Goal: Information Seeking & Learning: Learn about a topic

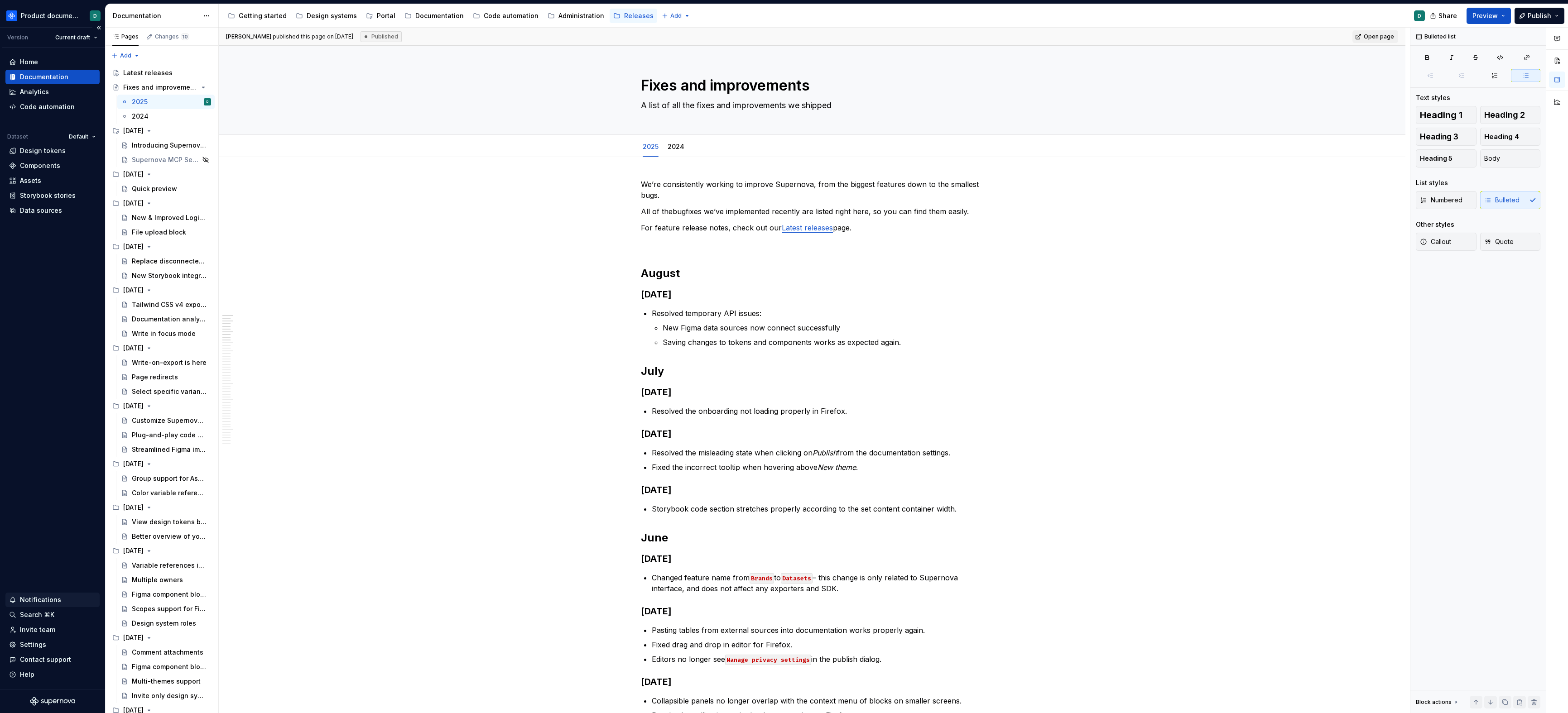
click at [45, 601] on div "Notifications" at bounding box center [40, 600] width 41 height 9
click at [45, 600] on html "Product documentation D Version Current draft Home Documentation Analytics Code…" at bounding box center [784, 356] width 1568 height 713
click at [68, 598] on div "Notifications" at bounding box center [52, 600] width 87 height 9
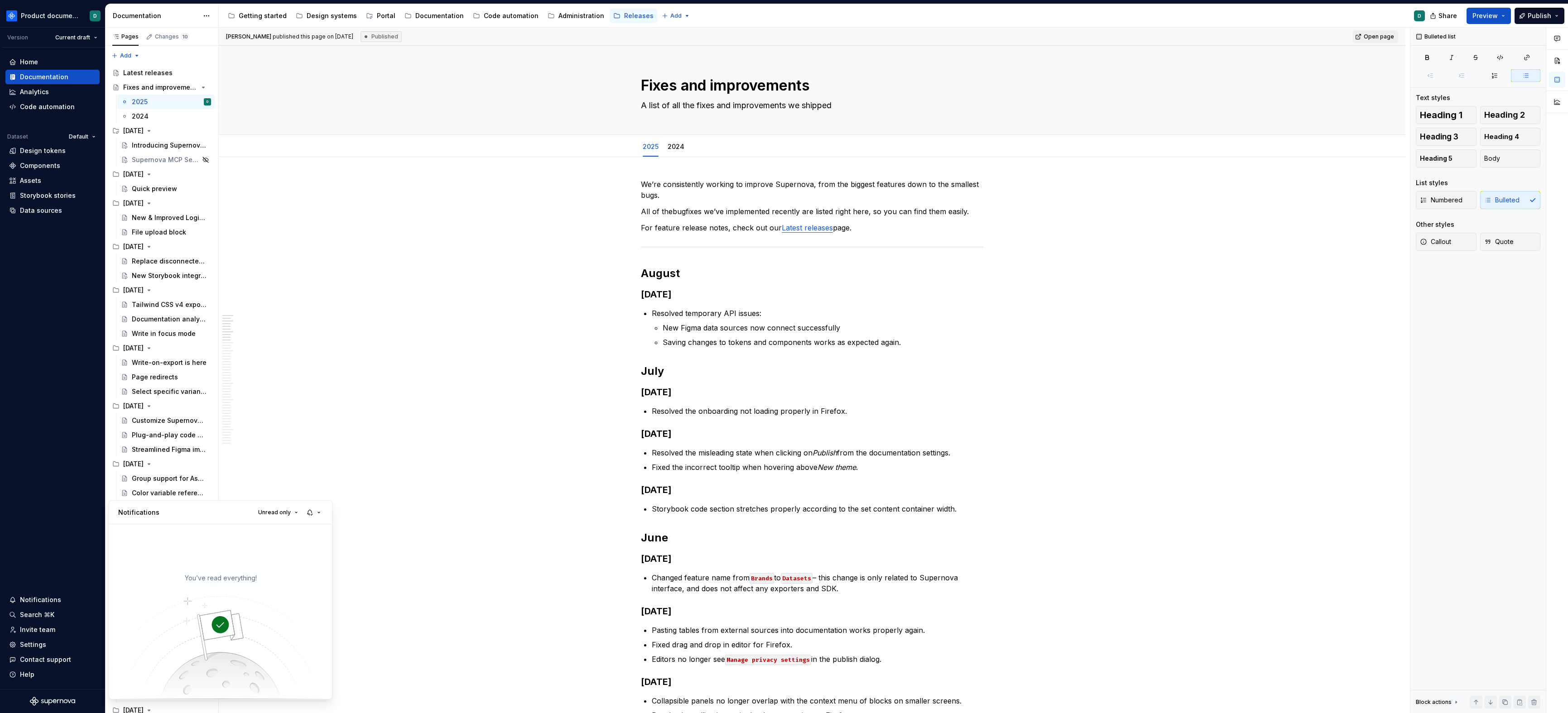
click at [68, 598] on html "Product documentation D Version Current draft Home Documentation Analytics Code…" at bounding box center [784, 356] width 1568 height 713
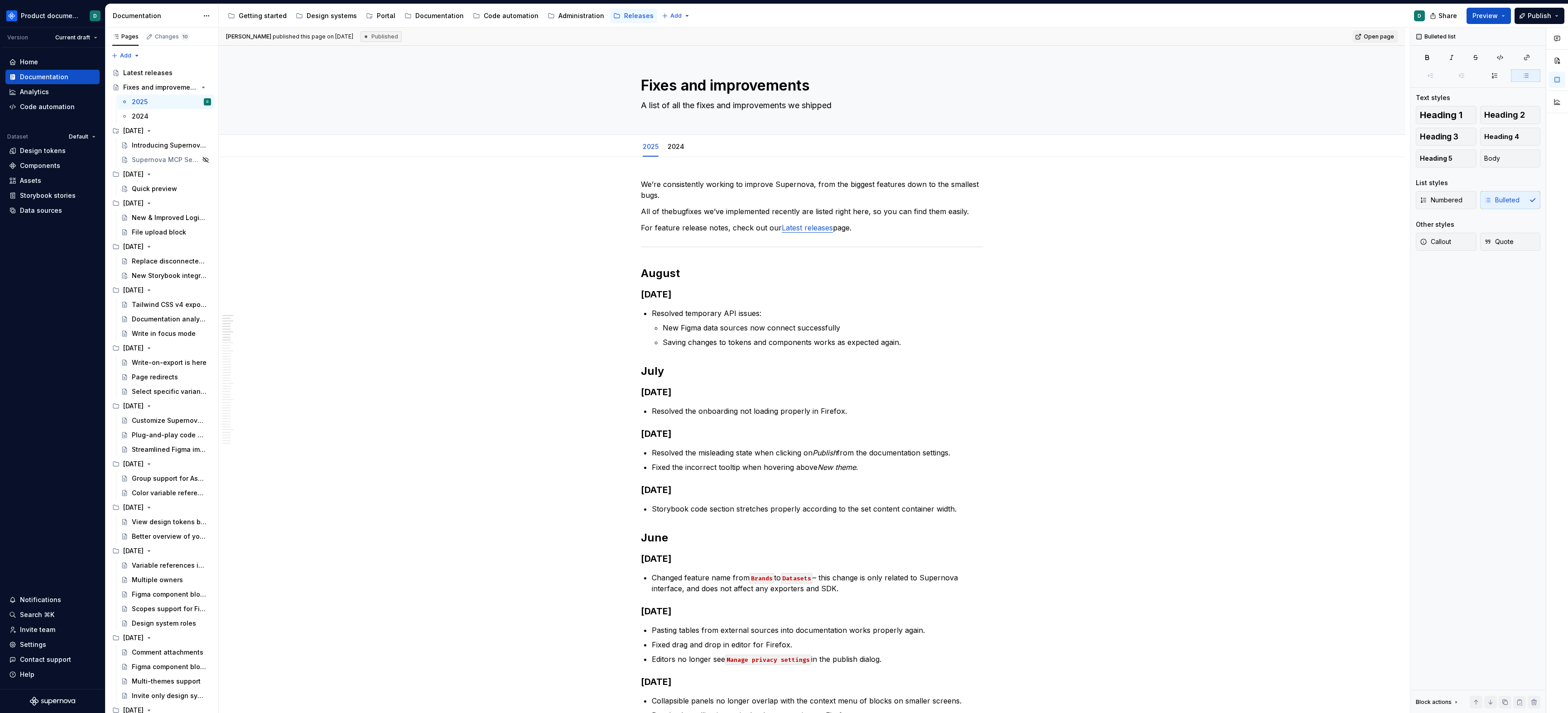
drag, startPoint x: 50, startPoint y: 596, endPoint x: 104, endPoint y: 587, distance: 54.7
click at [50, 596] on div "Notifications" at bounding box center [40, 600] width 41 height 9
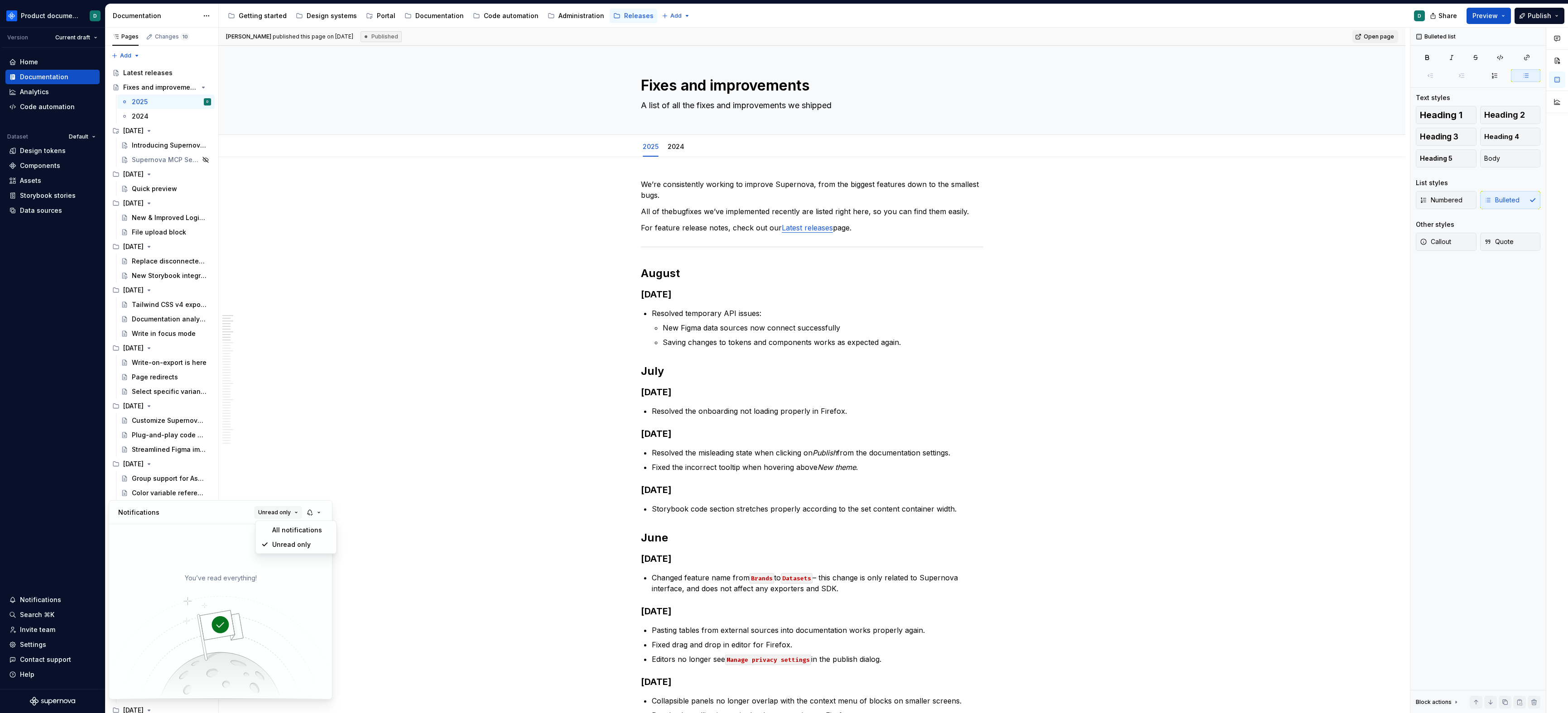
click at [275, 514] on span "Unread only" at bounding box center [274, 512] width 32 height 7
click at [278, 528] on div "All notifications" at bounding box center [302, 530] width 59 height 9
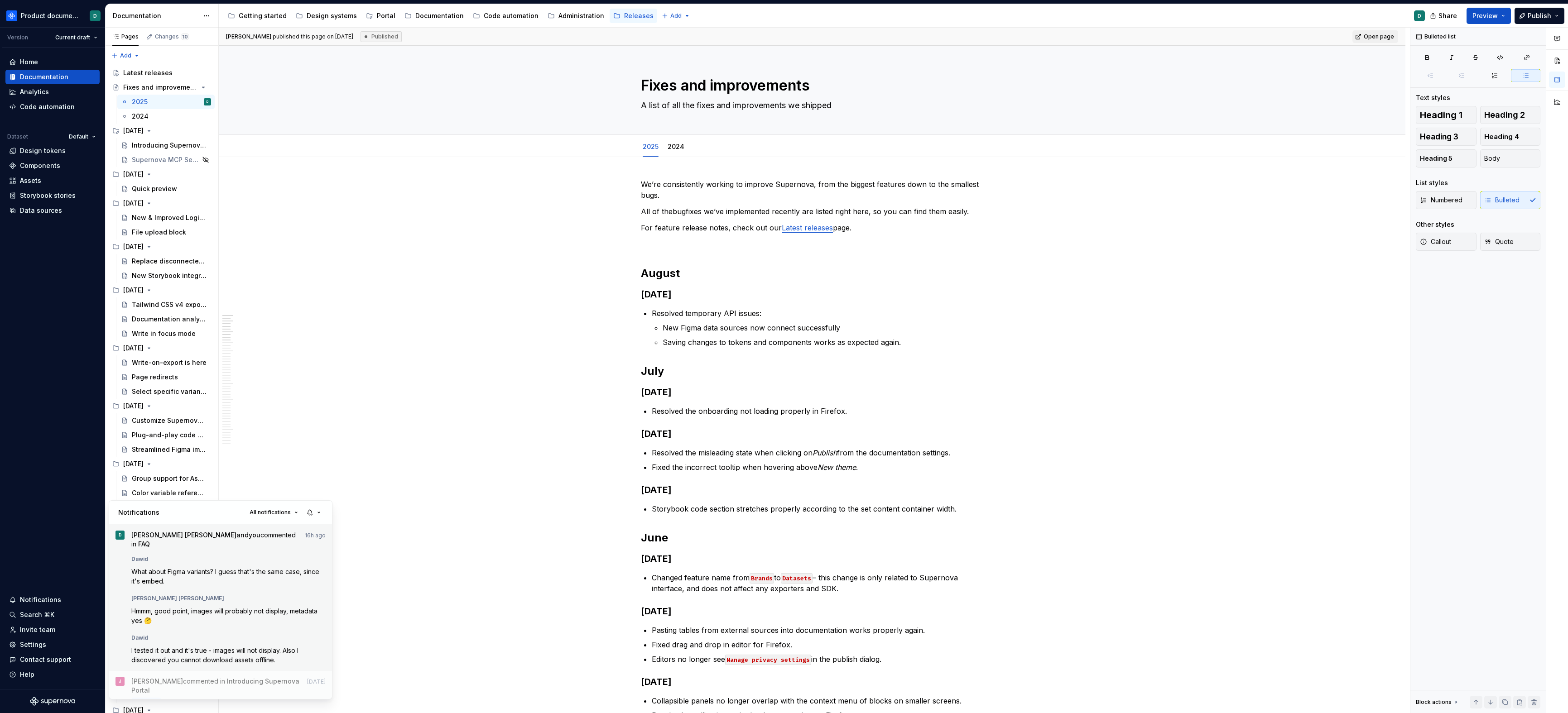
click at [299, 552] on div "Dawid" at bounding box center [229, 557] width 195 height 10
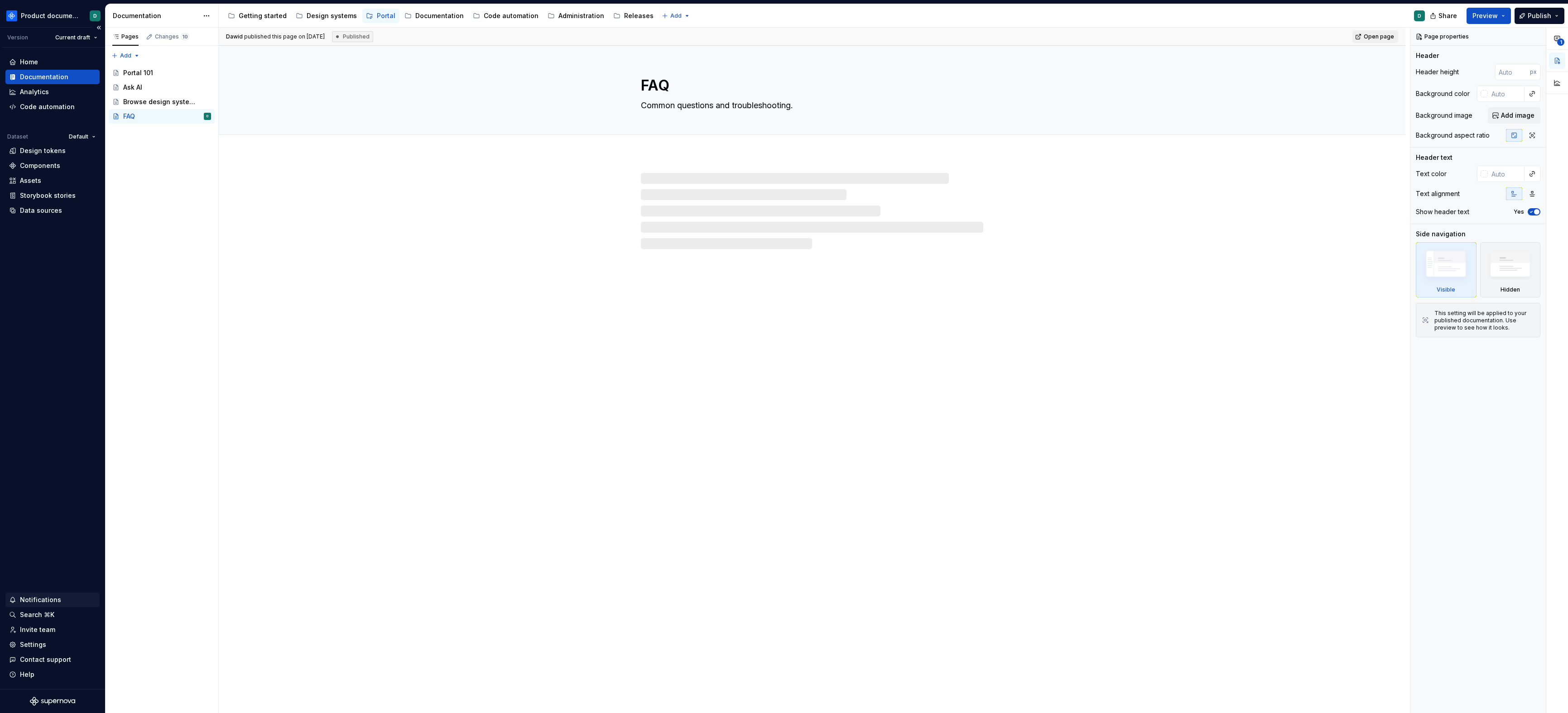
click at [46, 599] on div "Notifications" at bounding box center [40, 600] width 41 height 9
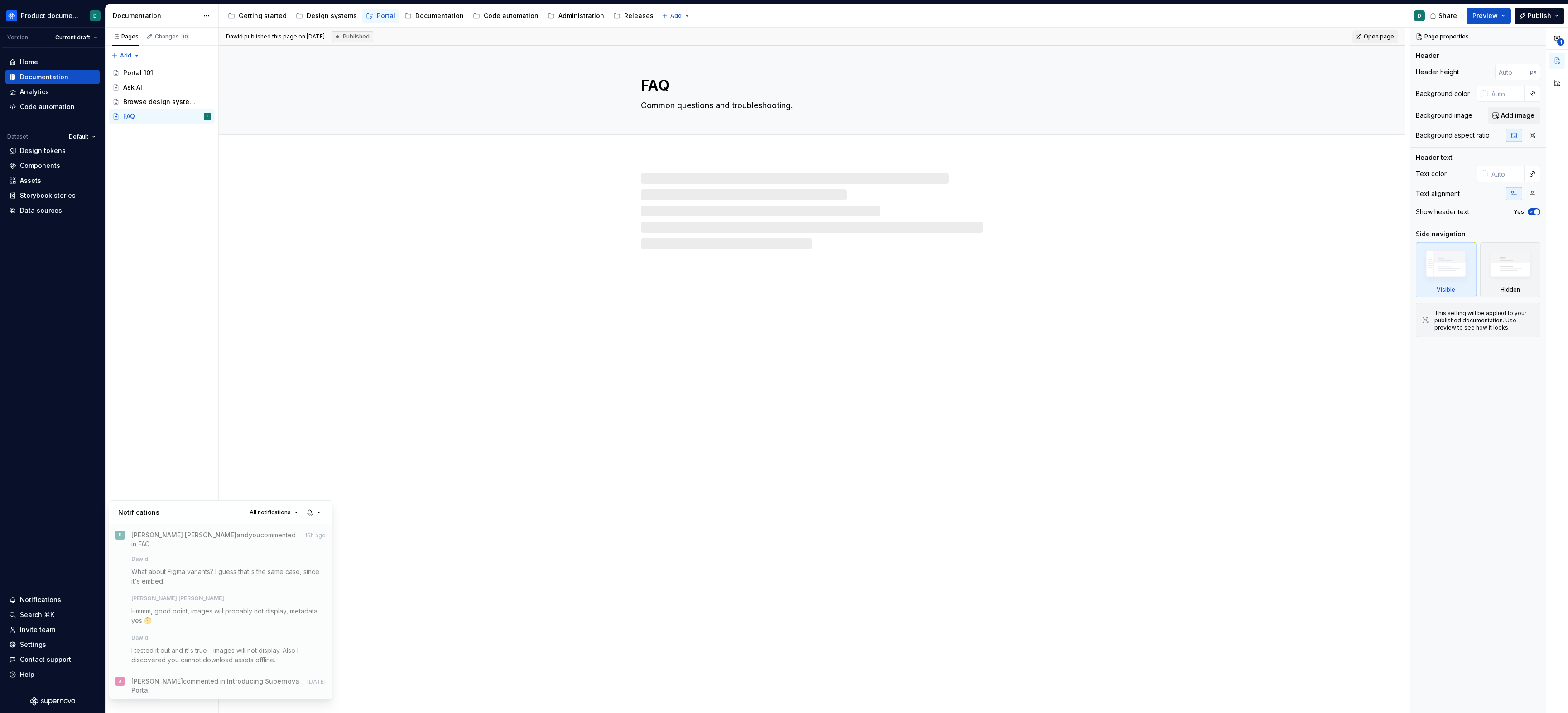
type textarea "*"
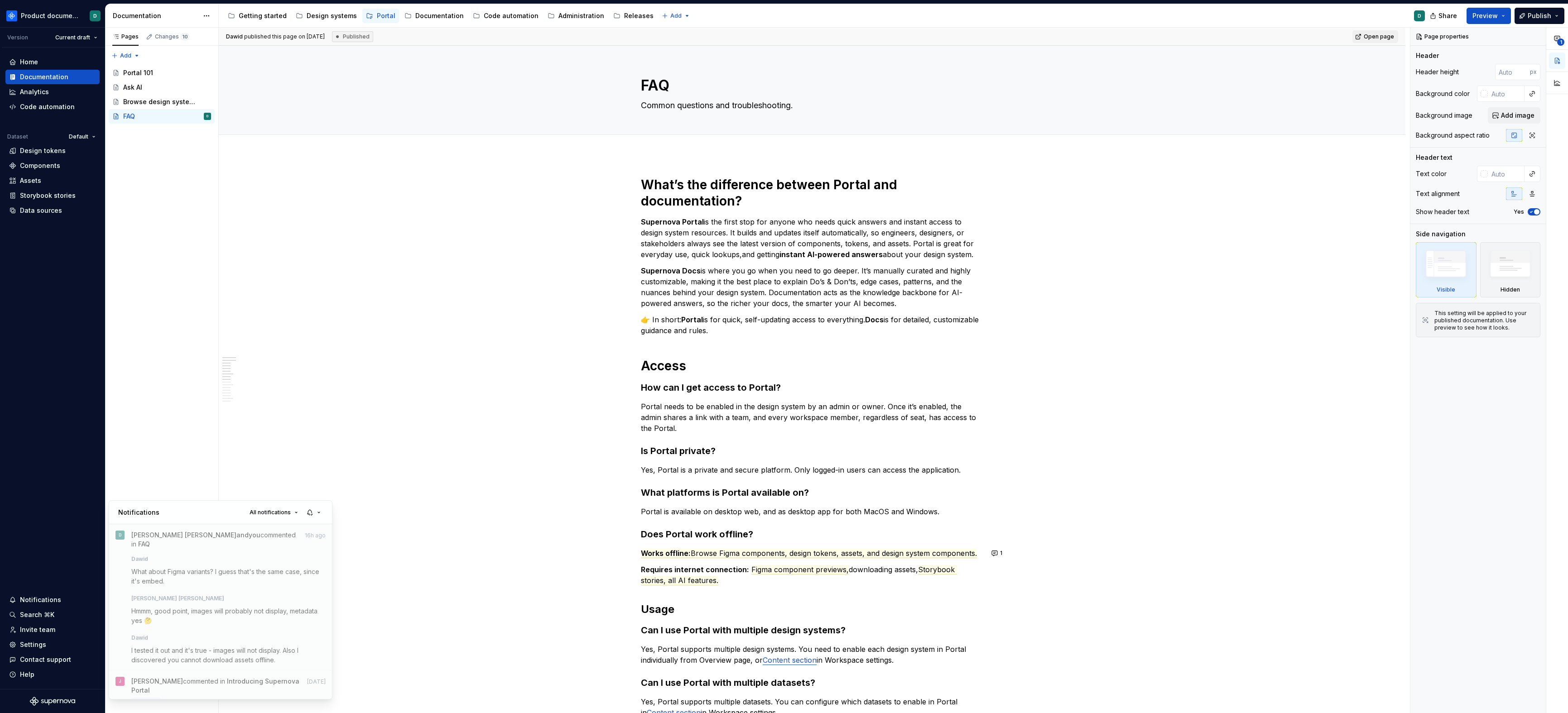
click at [852, 553] on html "Product documentation D Version Current draft Home Documentation Analytics Code…" at bounding box center [784, 356] width 1568 height 713
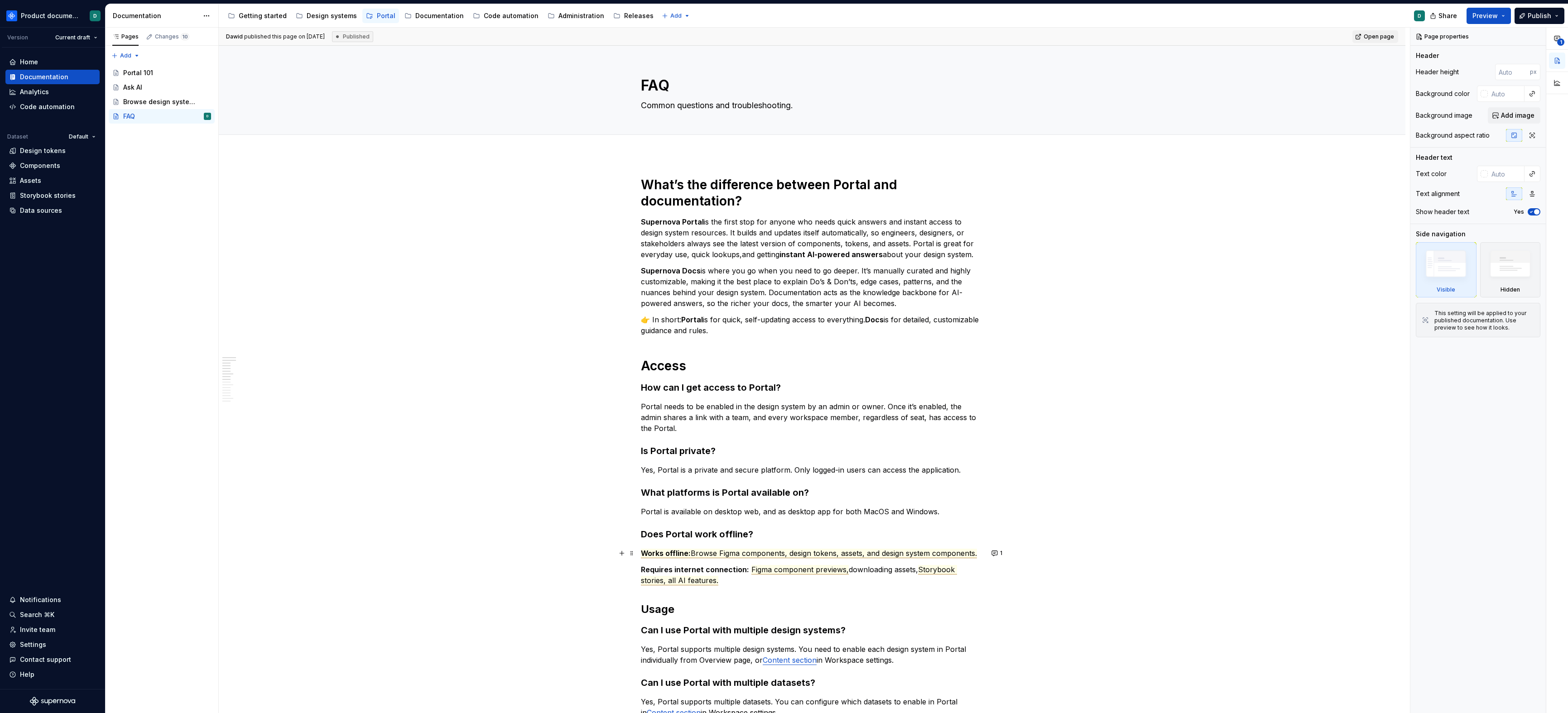
click at [844, 555] on span "Browse Figma components, design tokens, assets, and design system components." at bounding box center [833, 553] width 286 height 10
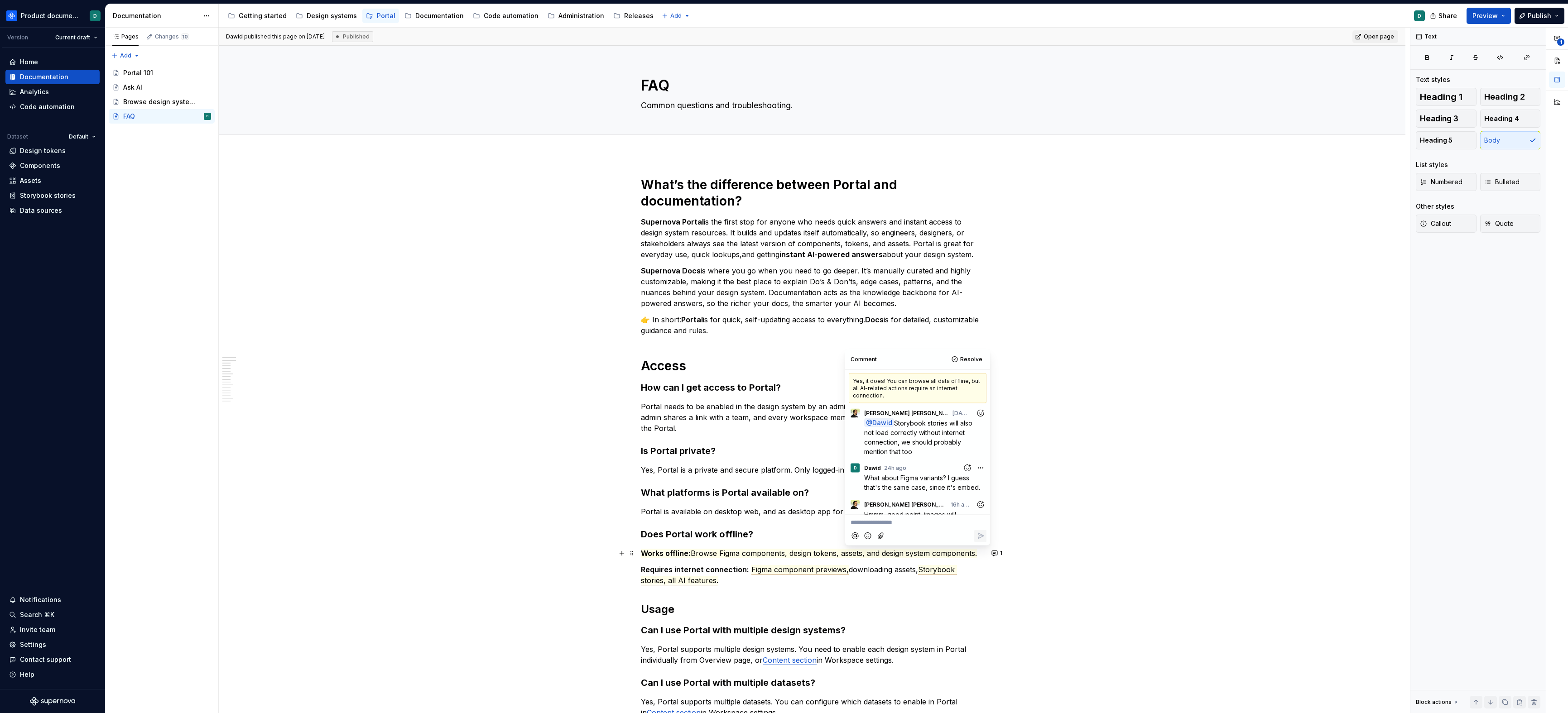
scroll to position [64, 0]
click at [820, 571] on span "Figma component previews," at bounding box center [800, 570] width 97 height 10
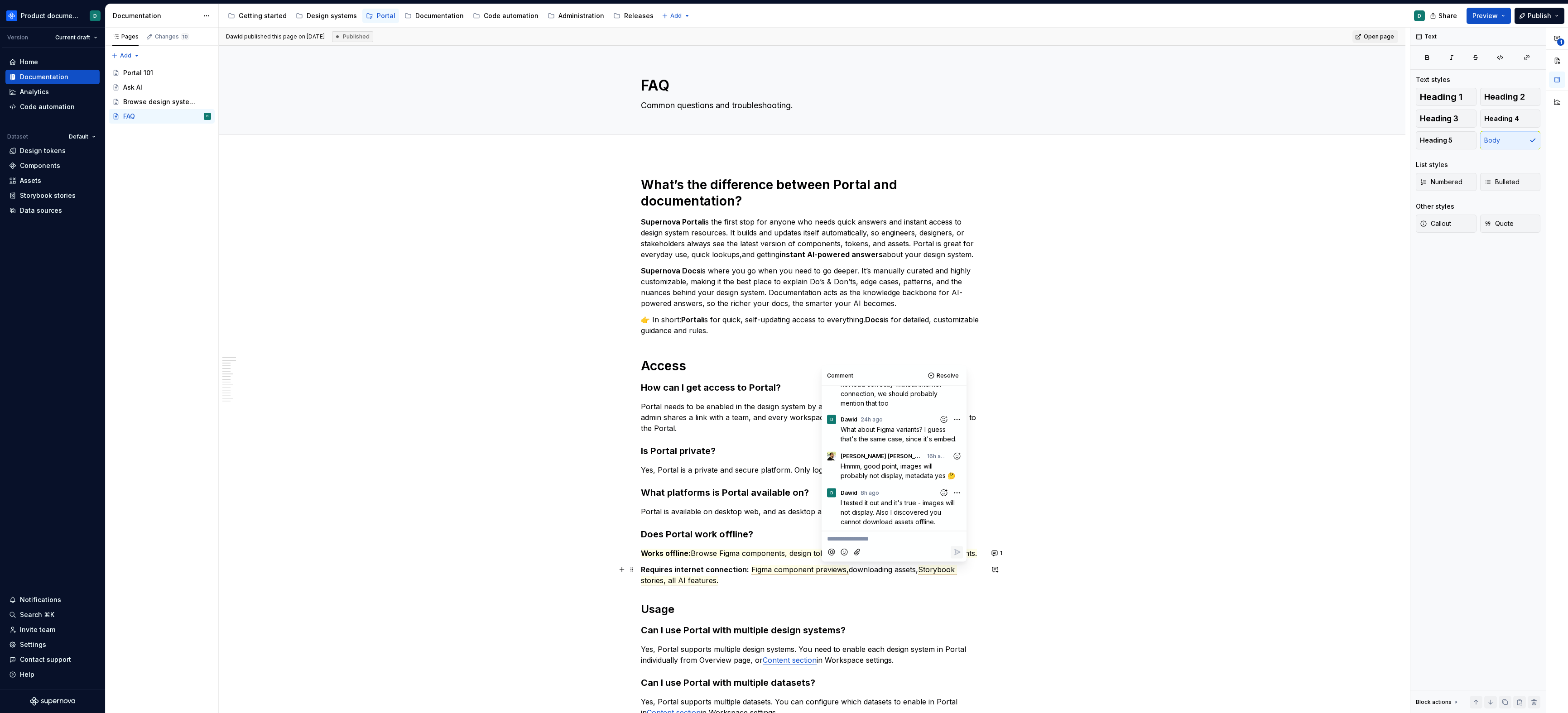
click at [933, 570] on span "Storybook stories, all AI features." at bounding box center [799, 575] width 317 height 20
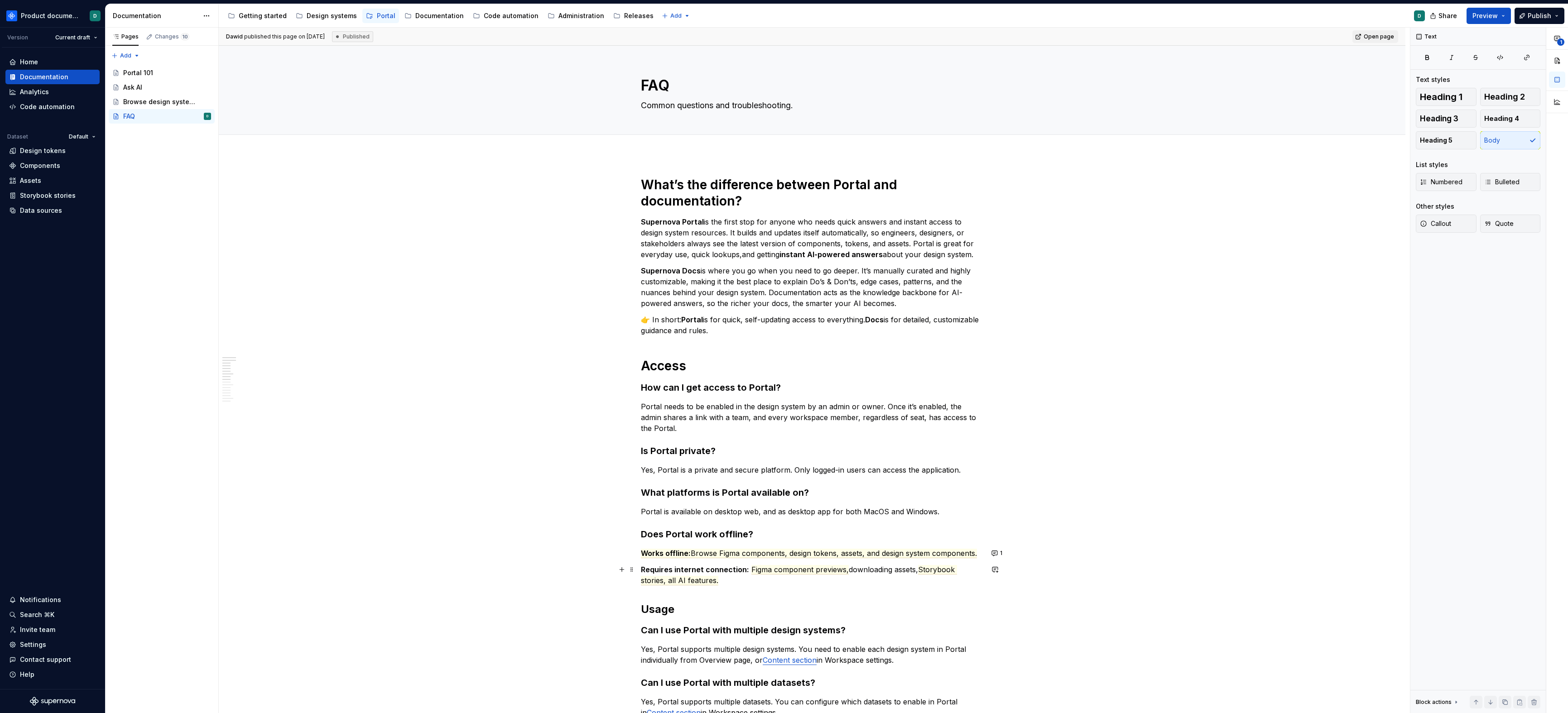
click at [905, 570] on p "Requires internet connection: Figma component previews, downloading assets, Sto…" at bounding box center [812, 575] width 343 height 22
click at [183, 40] on div "Changes 10" at bounding box center [168, 37] width 50 height 13
type textarea "*"
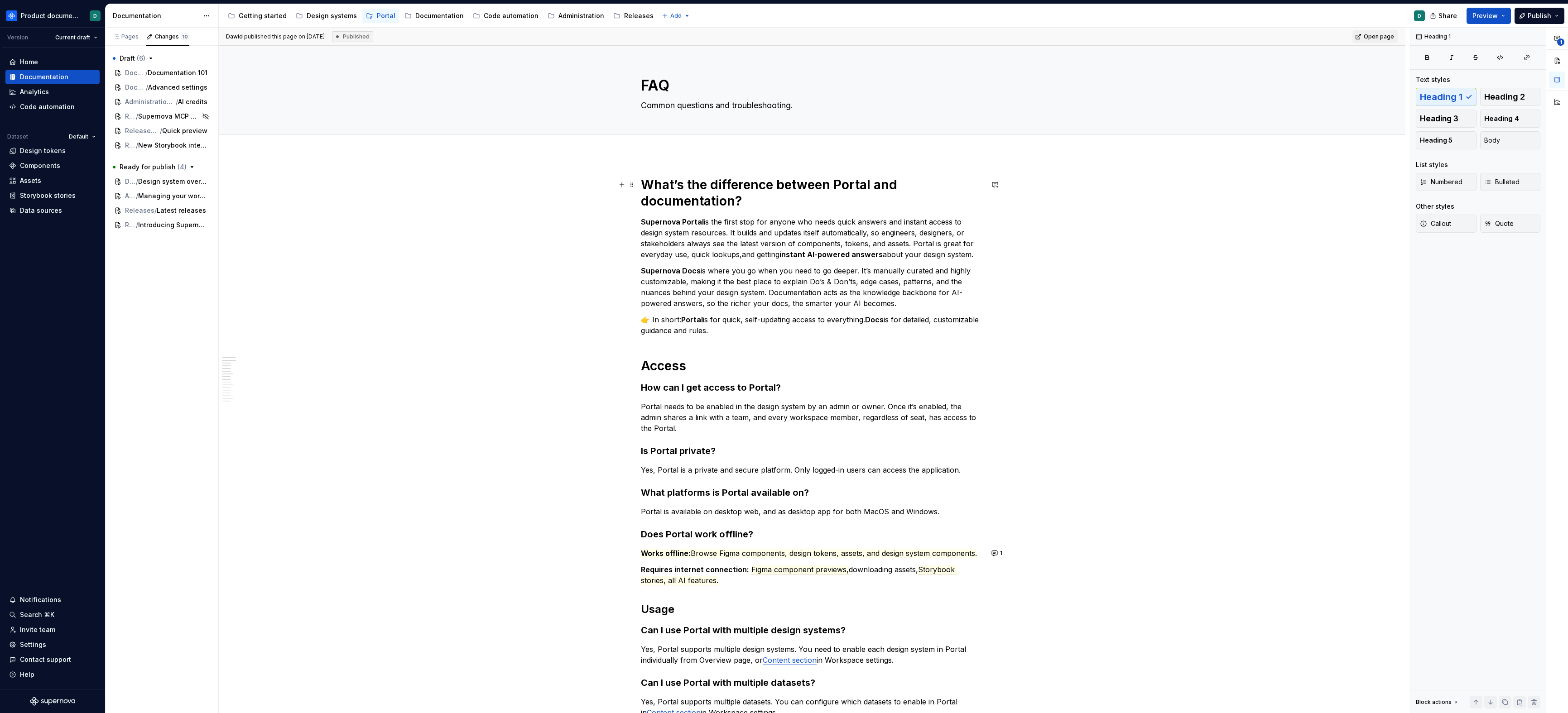
click at [750, 188] on h1 "What’s the difference between Portal and documentation?" at bounding box center [812, 192] width 343 height 32
click at [715, 169] on button "button" at bounding box center [718, 164] width 13 height 13
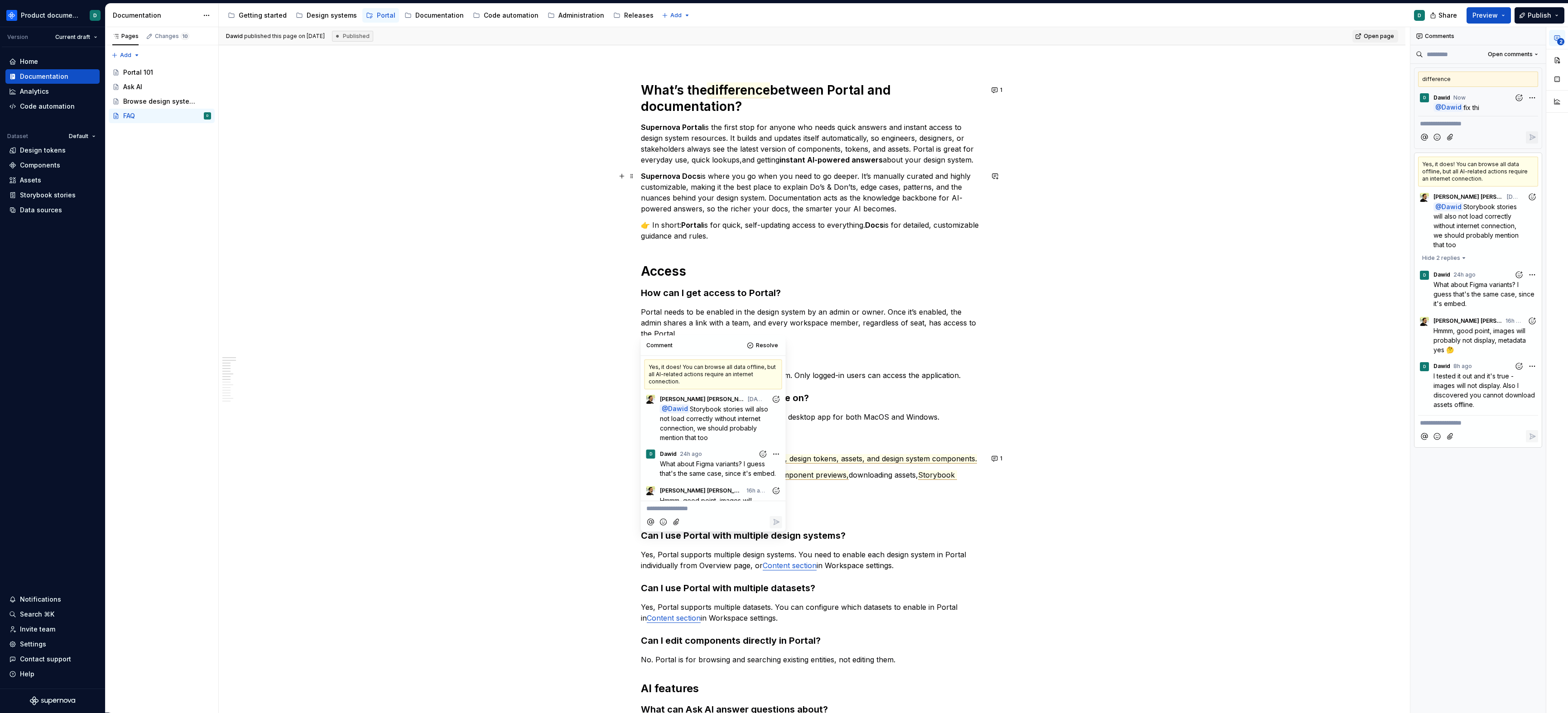
scroll to position [64, 0]
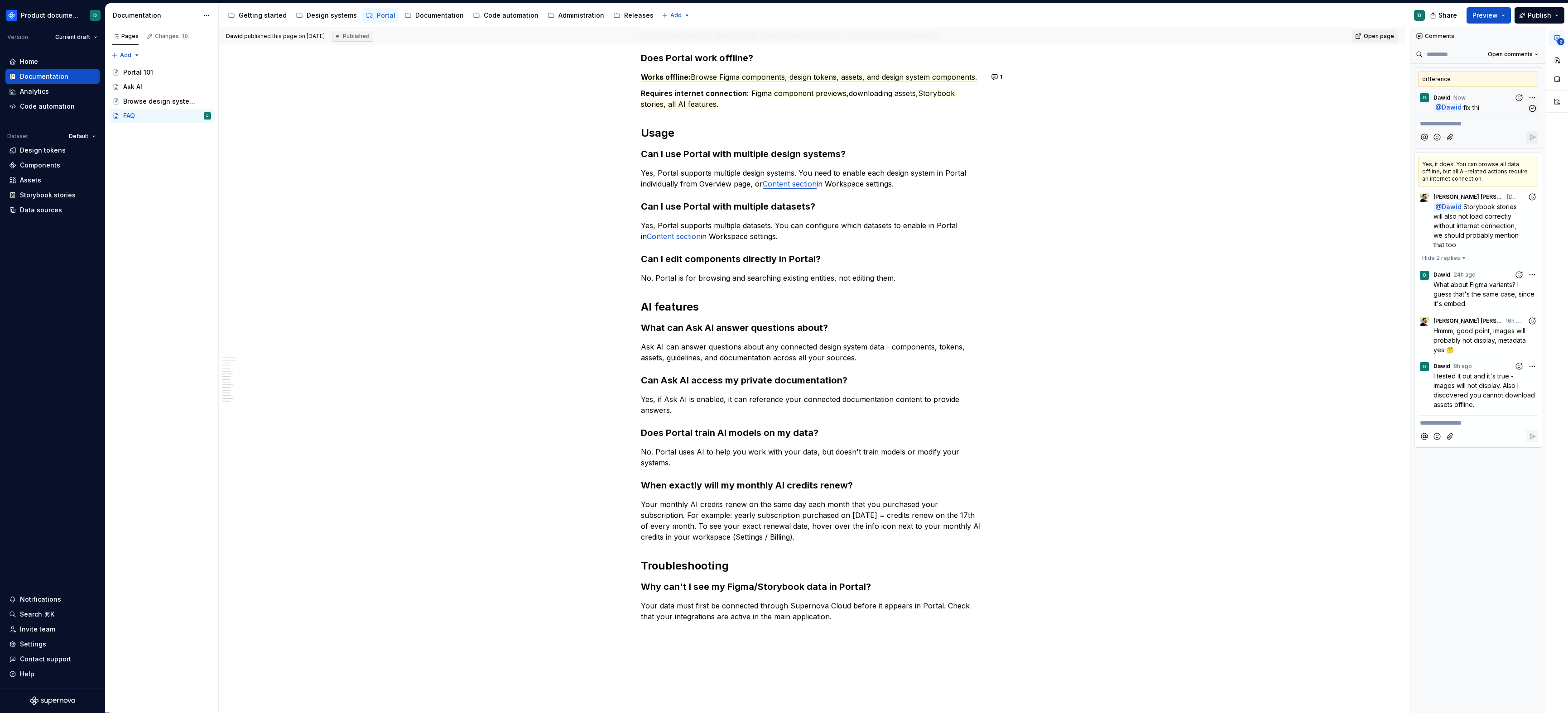
click at [1474, 106] on span "fix thi" at bounding box center [1471, 107] width 16 height 8
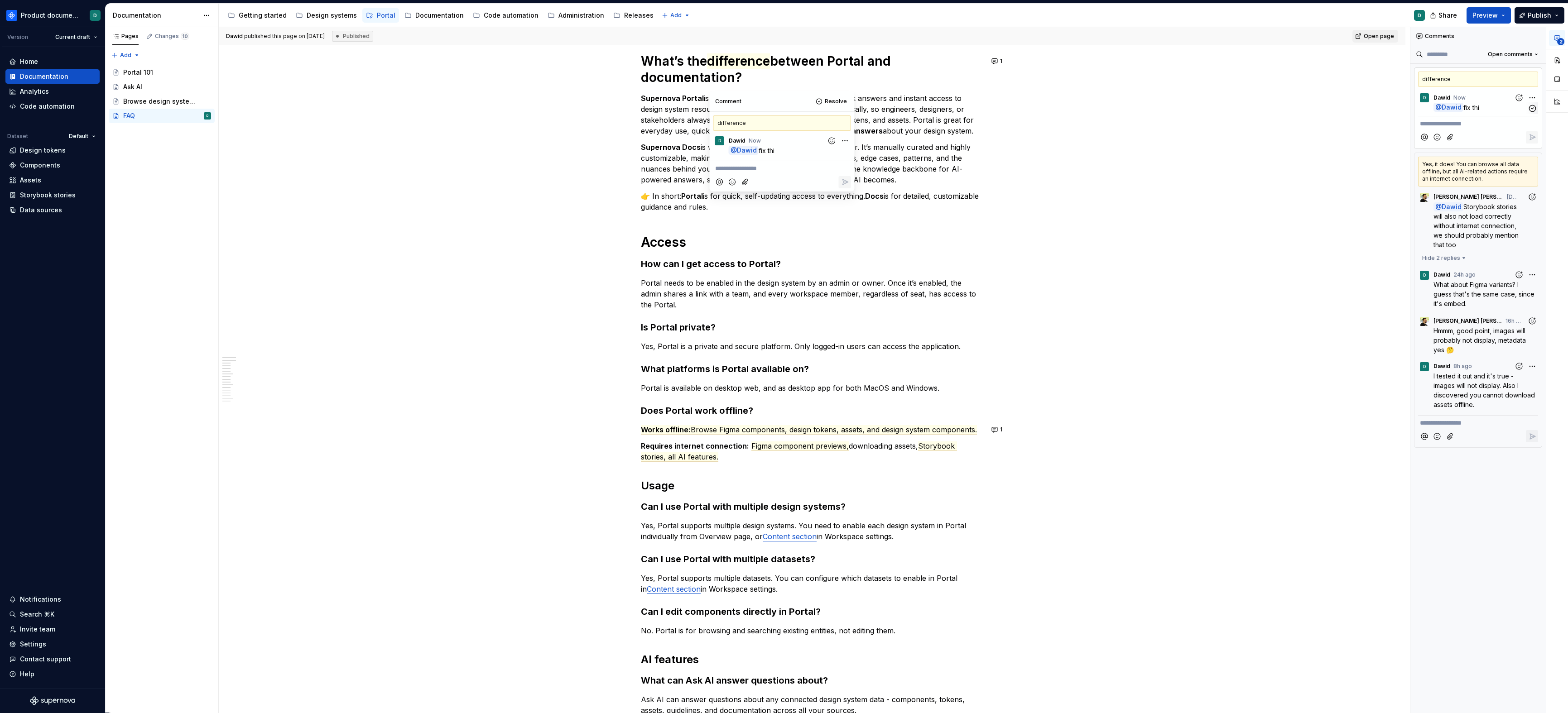
scroll to position [104, 0]
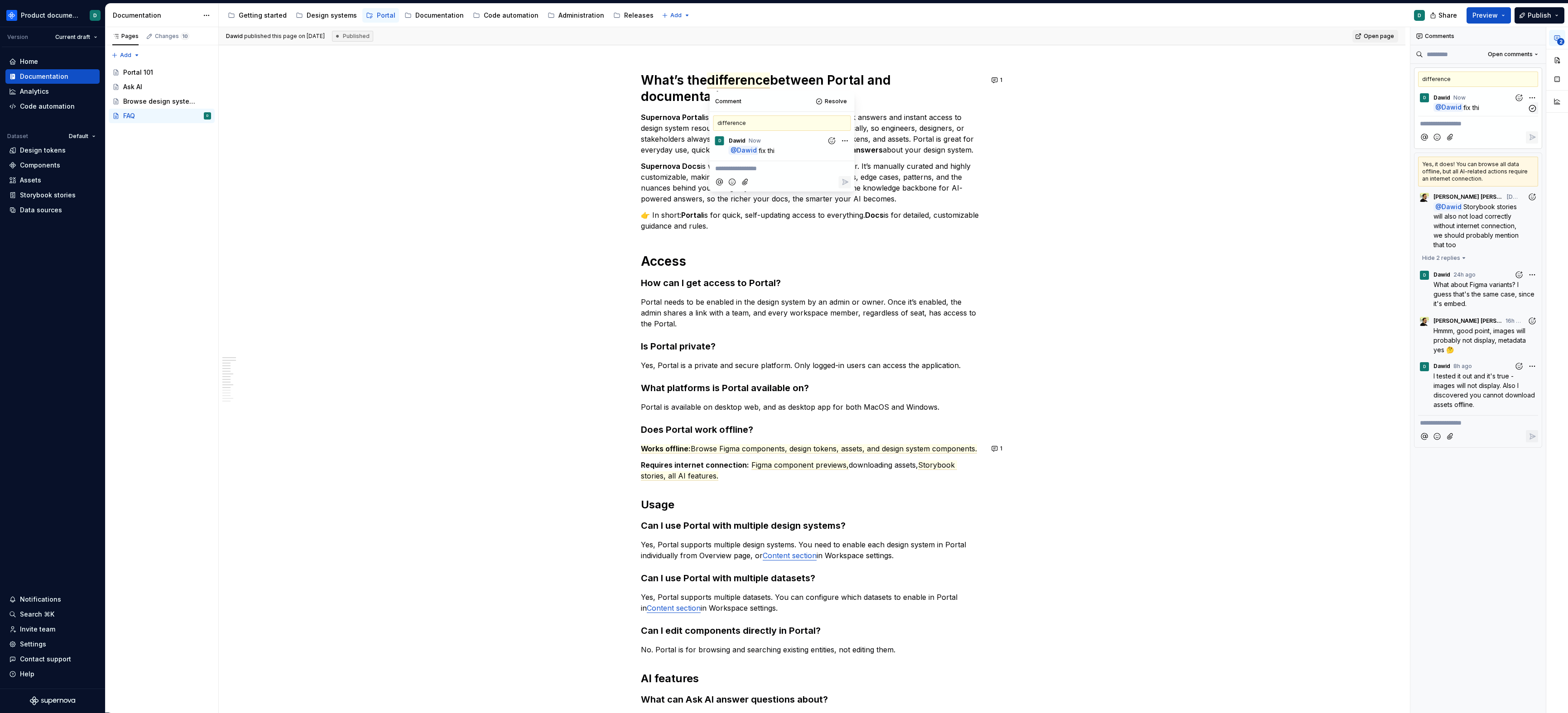
click at [1531, 94] on div "**********" at bounding box center [1489, 370] width 157 height 686
click at [1502, 125] on span "Delete comment" at bounding box center [1507, 127] width 51 height 9
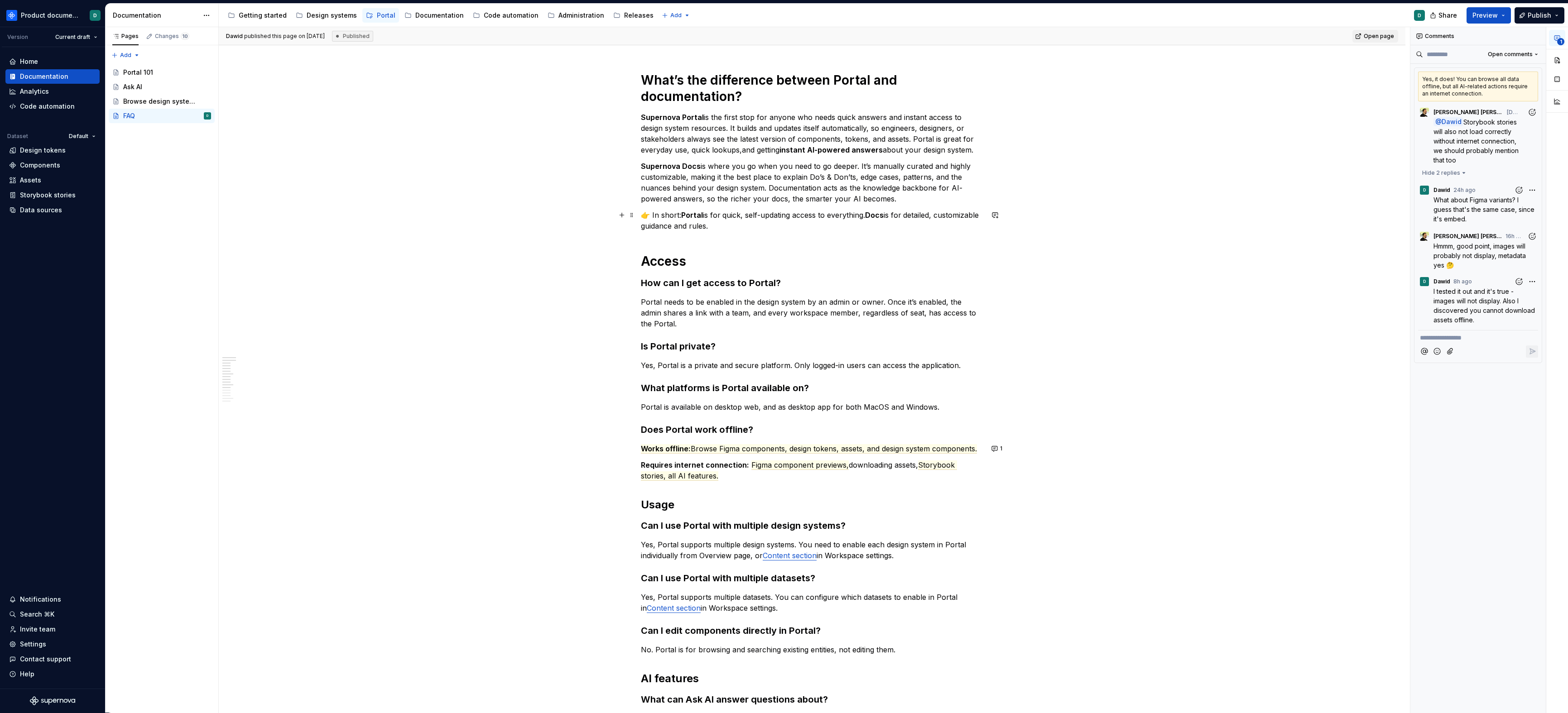
click at [788, 210] on p "👉 In short: Portal is for quick, self-updating access to everything. Docs is fo…" at bounding box center [812, 220] width 343 height 22
type textarea "*"
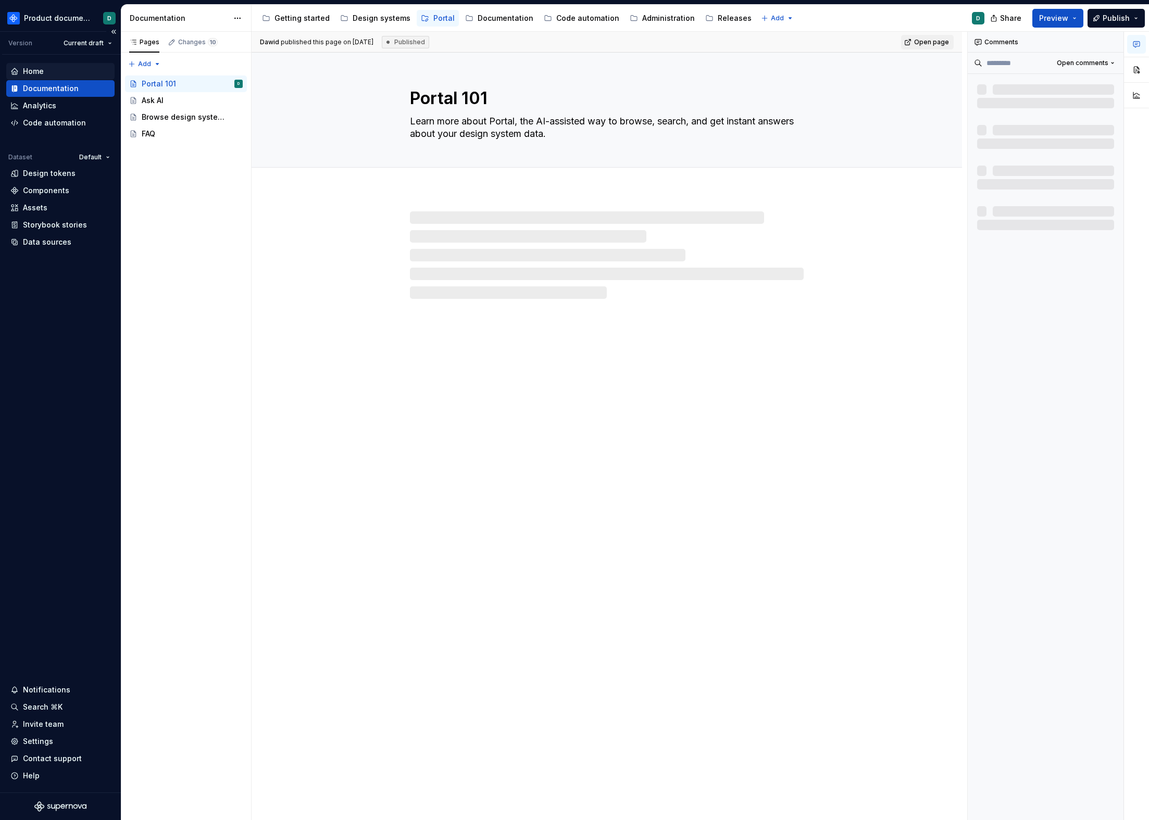
click at [53, 68] on div "Home" at bounding box center [60, 71] width 100 height 10
type textarea "*"
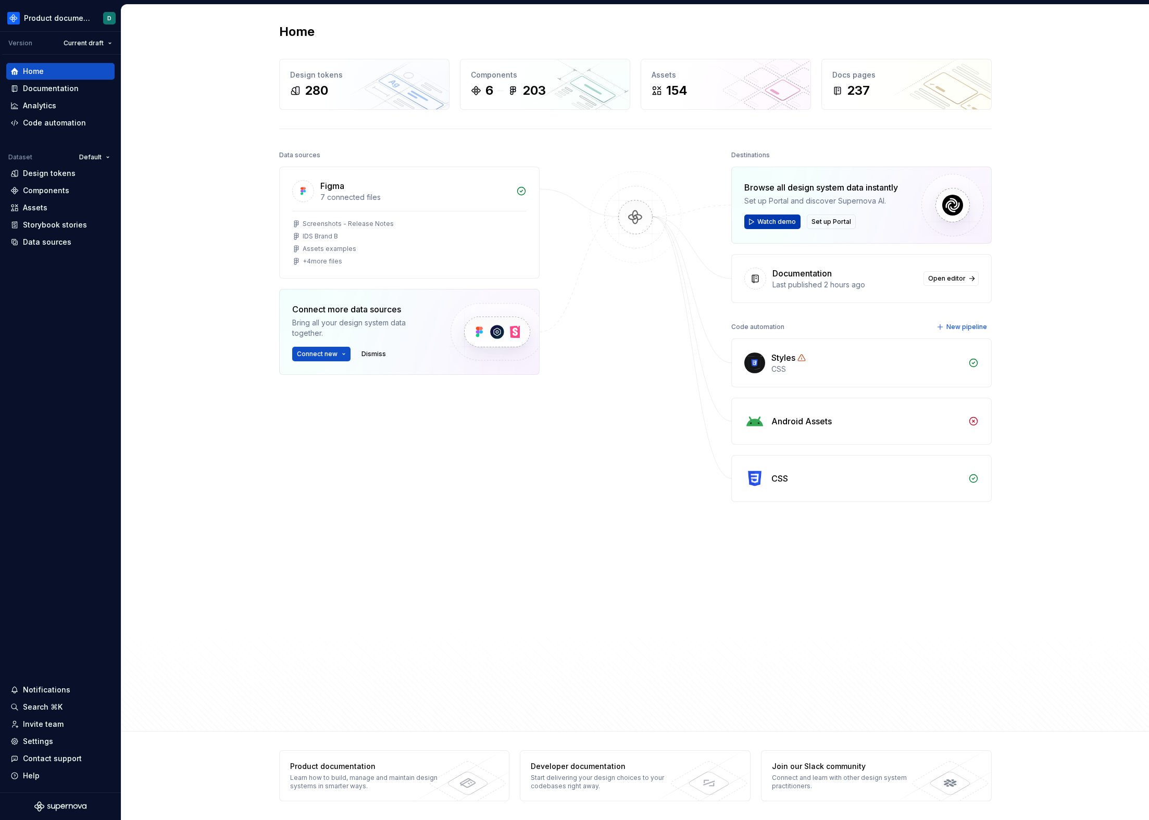
click at [762, 223] on span "Watch demo" at bounding box center [776, 222] width 39 height 8
click at [768, 224] on span "Watch demo" at bounding box center [776, 222] width 39 height 8
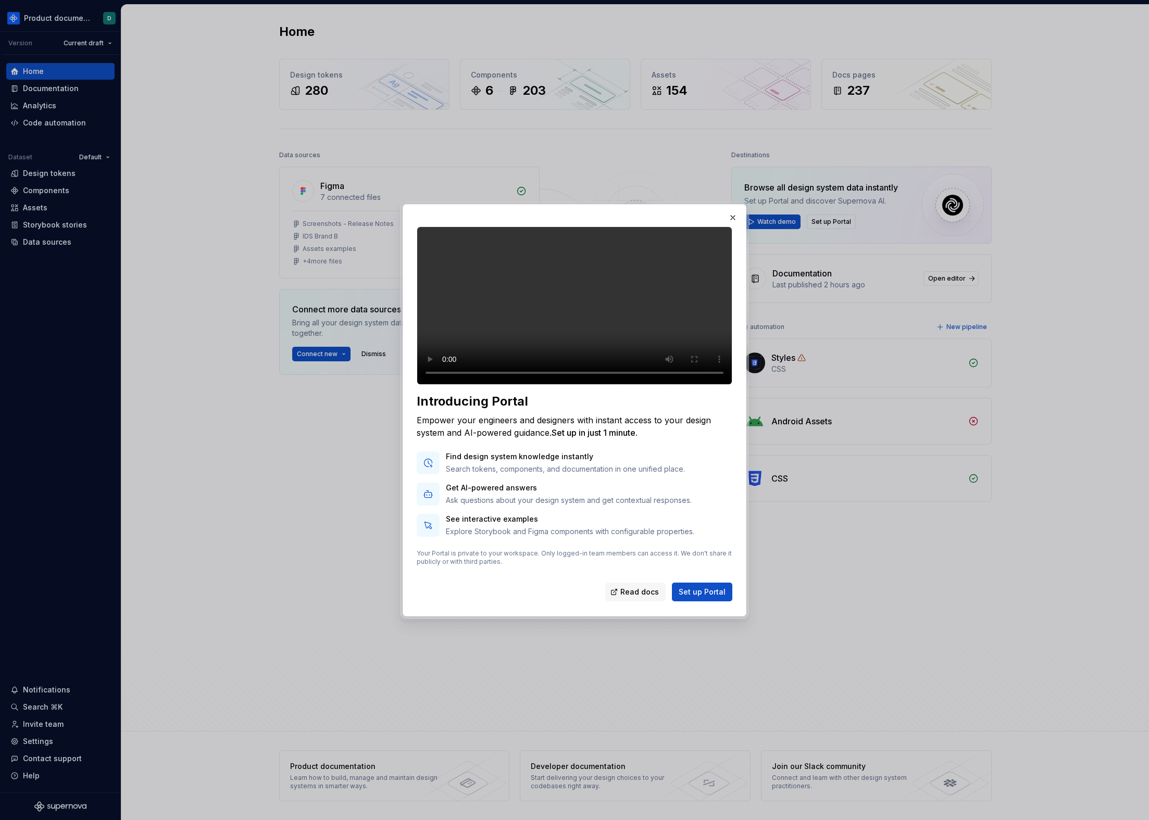
click at [604, 430] on div "Empower your engineers and designers with instant access to your design system …" at bounding box center [575, 426] width 316 height 25
